Goal: Transaction & Acquisition: Purchase product/service

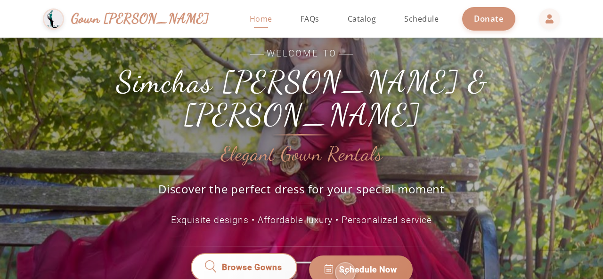
click at [250, 264] on span "Browse Gowns" at bounding box center [251, 270] width 60 height 12
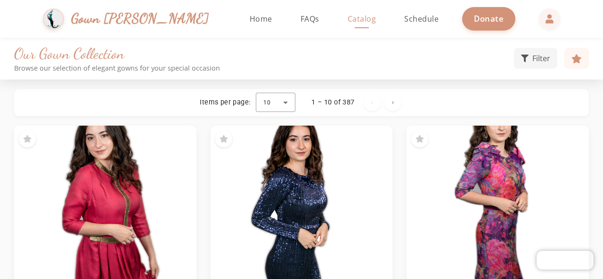
click at [433, 76] on div "Our Gown Collection Browse our selection of elegant gowns for your special occa…" at bounding box center [301, 59] width 603 height 42
click at [538, 52] on button "Filter" at bounding box center [535, 57] width 43 height 21
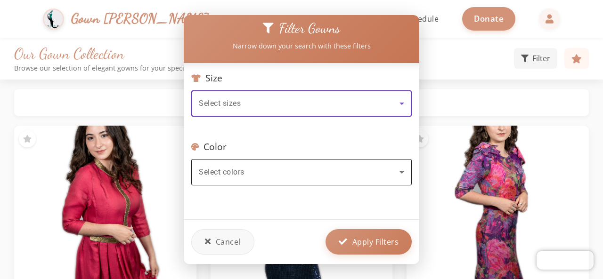
click at [250, 167] on div "Select colors" at bounding box center [299, 172] width 201 height 11
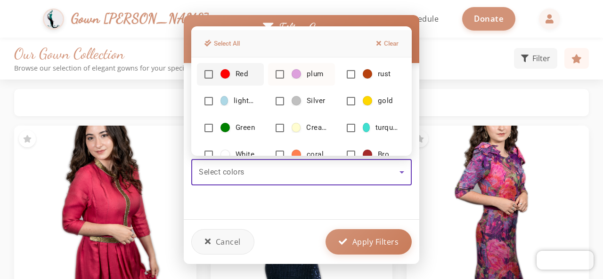
click at [275, 67] on mat-option "plum" at bounding box center [301, 74] width 67 height 23
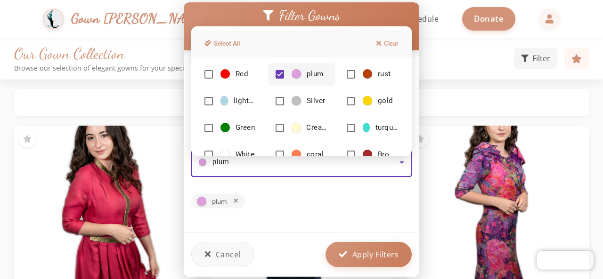
click at [326, 210] on div at bounding box center [301, 139] width 603 height 279
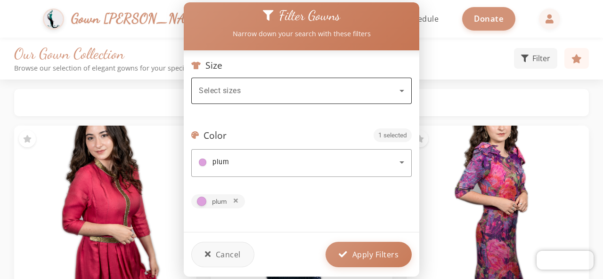
click at [294, 86] on div "Select sizes" at bounding box center [299, 90] width 201 height 11
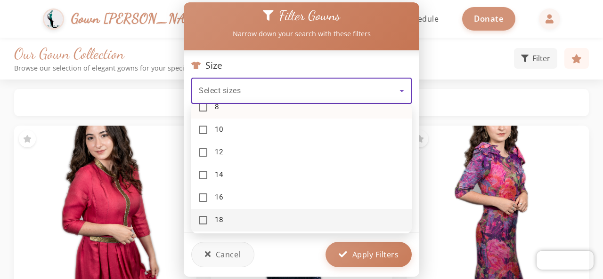
scroll to position [152, 0]
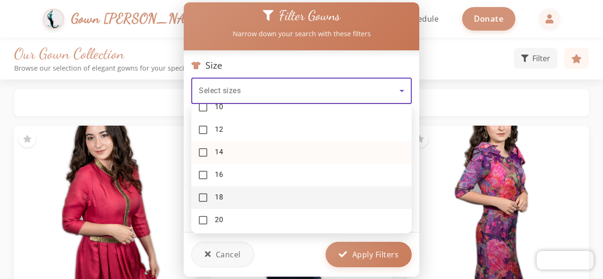
click at [200, 148] on mat-pseudo-checkbox at bounding box center [203, 152] width 8 height 8
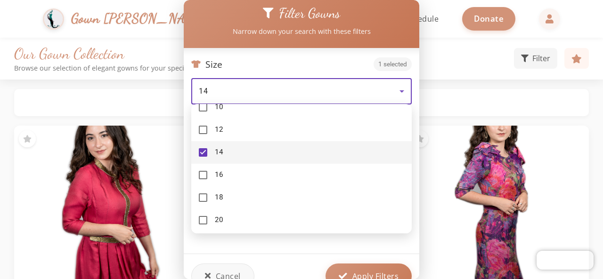
click at [372, 271] on div at bounding box center [301, 139] width 603 height 279
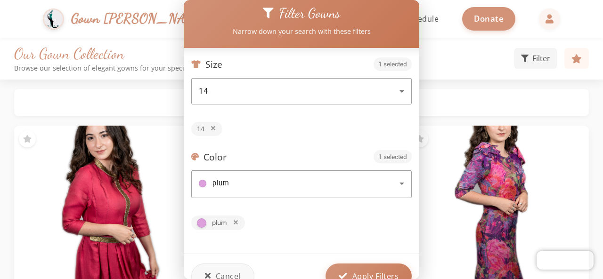
click at [372, 271] on span "Apply Filters" at bounding box center [375, 276] width 47 height 11
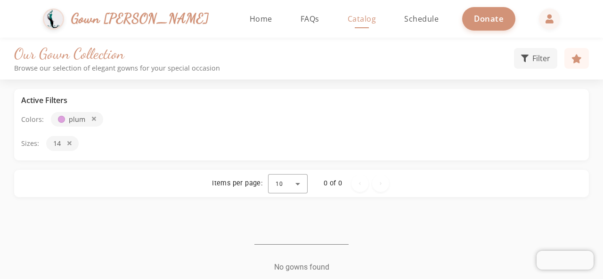
scroll to position [19, 0]
